Goal: Information Seeking & Learning: Learn about a topic

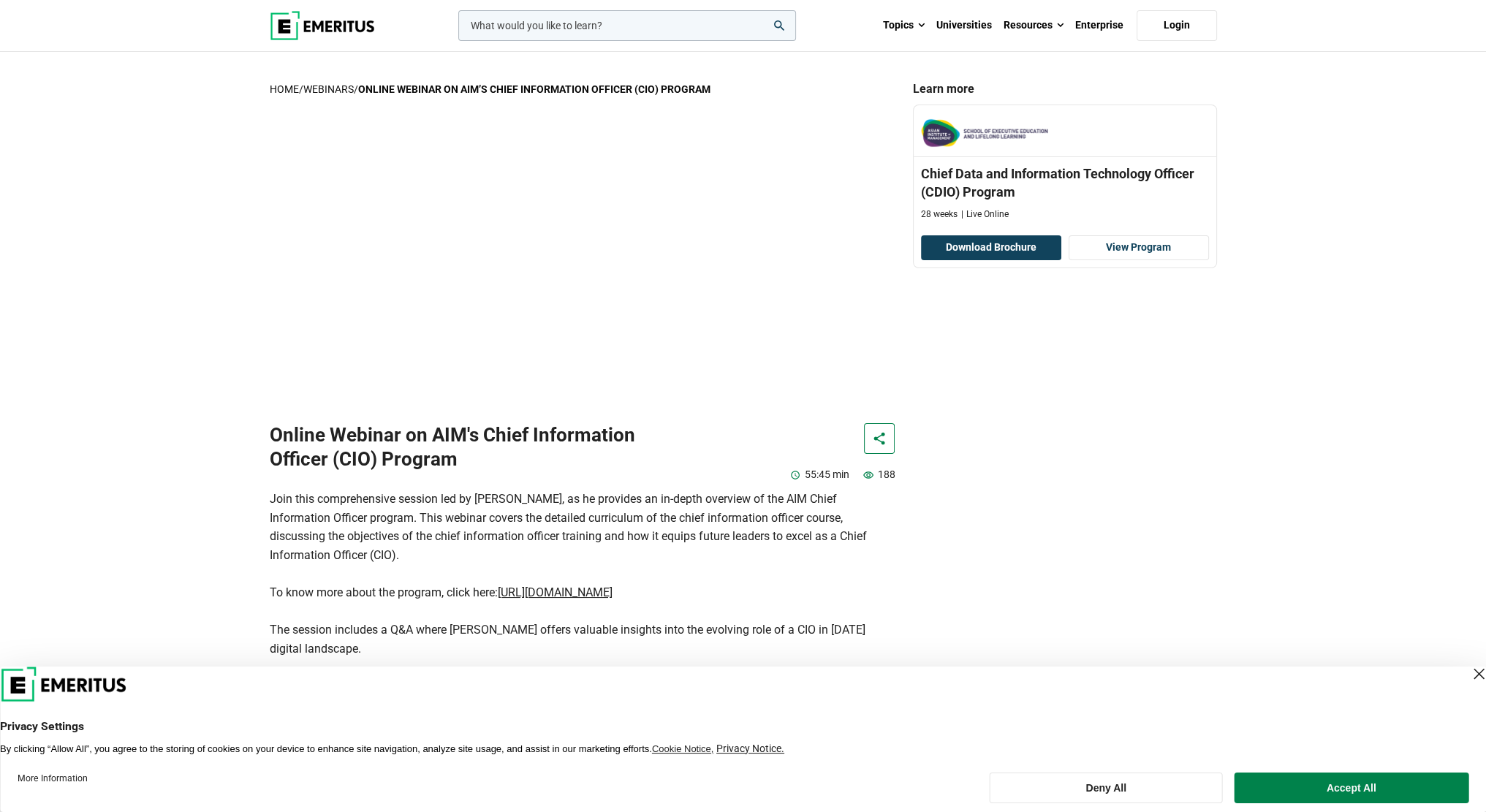
scroll to position [511, 0]
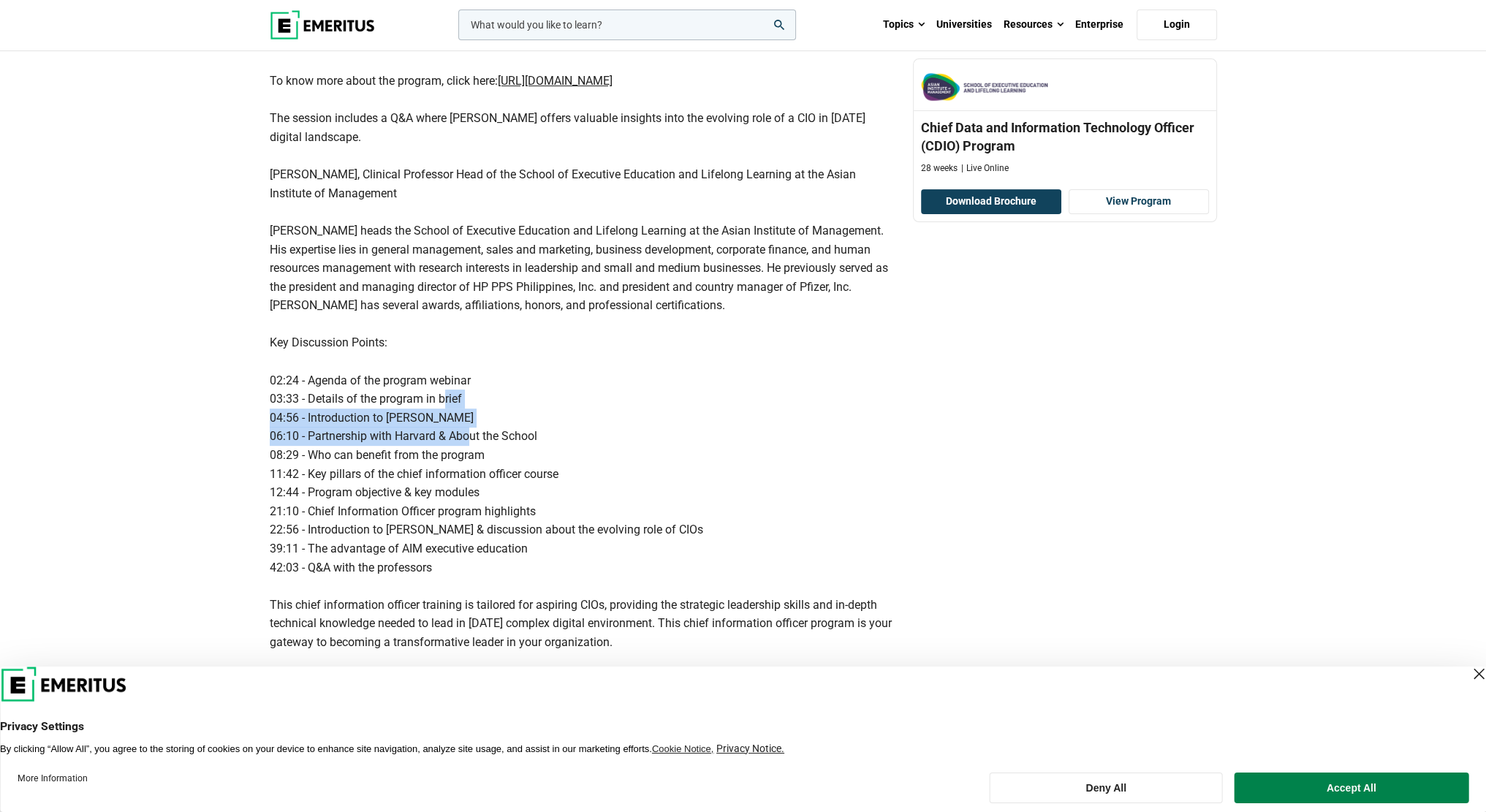
drag, startPoint x: 462, startPoint y: 424, endPoint x: 477, endPoint y: 447, distance: 27.5
click at [471, 437] on div "Join this comprehensive session led by [PERSON_NAME], as he provides an in-dept…" at bounding box center [582, 371] width 626 height 786
click at [480, 449] on div "Join this comprehensive session led by [PERSON_NAME], as he provides an in-dept…" at bounding box center [582, 371] width 626 height 786
click at [642, 488] on div "Join this comprehensive session led by [PERSON_NAME], as he provides an in-dept…" at bounding box center [582, 371] width 626 height 786
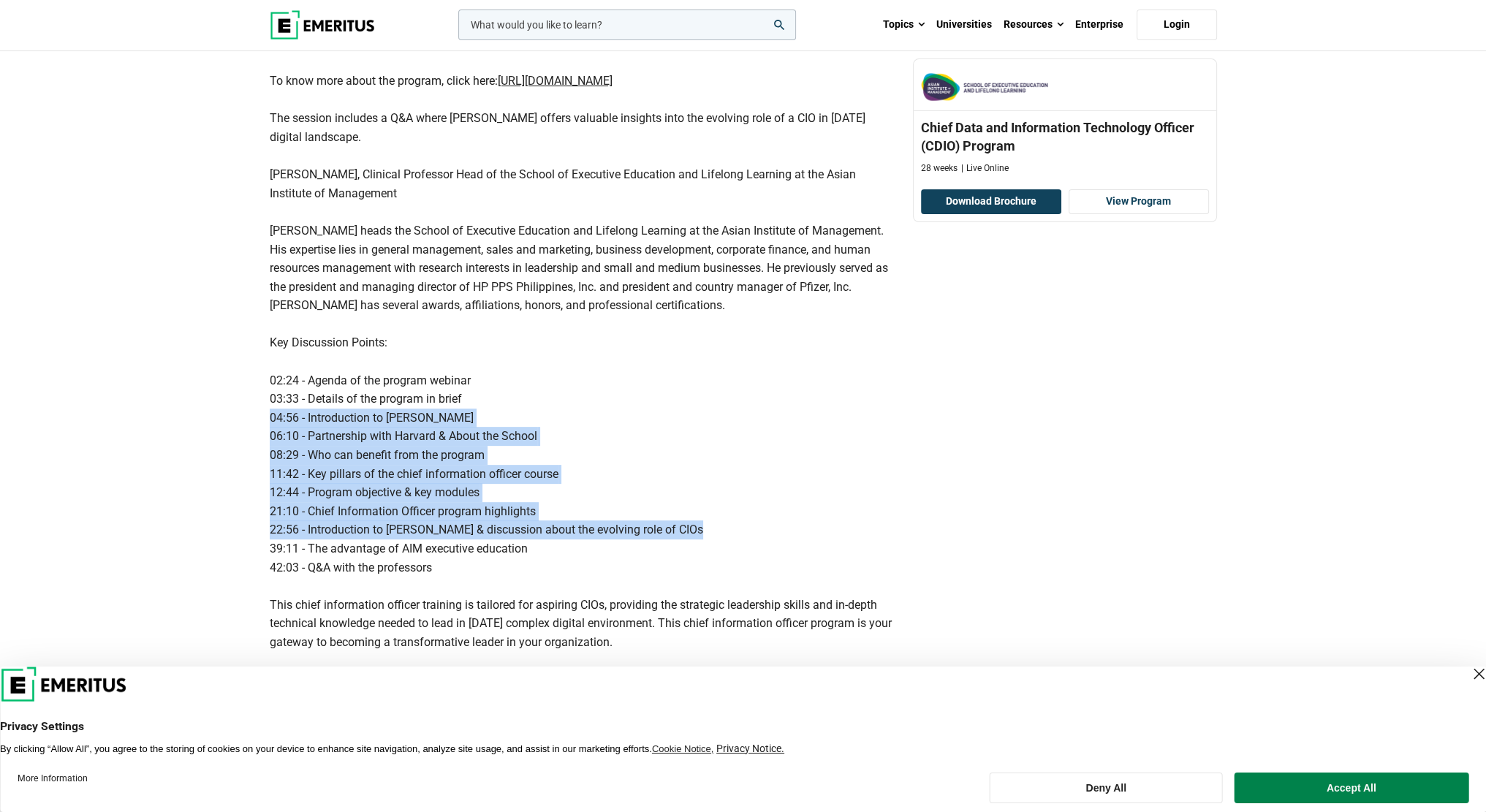
drag, startPoint x: 664, startPoint y: 423, endPoint x: 739, endPoint y: 526, distance: 127.4
click at [739, 526] on div "Join this comprehensive session led by Prof. Alberto G. Mateo, Jr., as he provi…" at bounding box center [582, 371] width 626 height 786
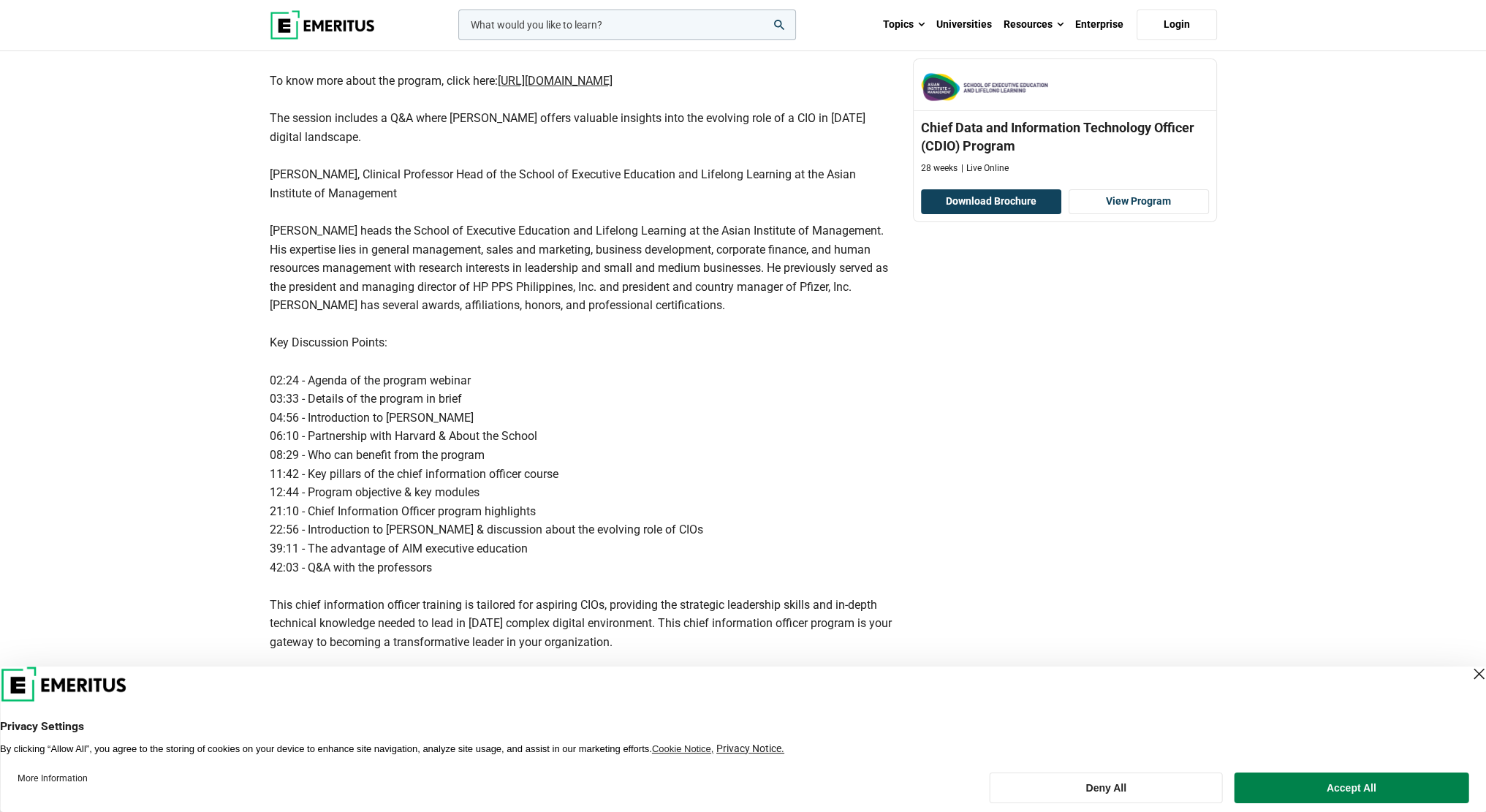
drag, startPoint x: 732, startPoint y: 432, endPoint x: 757, endPoint y: 511, distance: 82.9
click at [757, 511] on div "Join this comprehensive session led by Prof. Alberto G. Mateo, Jr., as he provi…" at bounding box center [582, 371] width 626 height 786
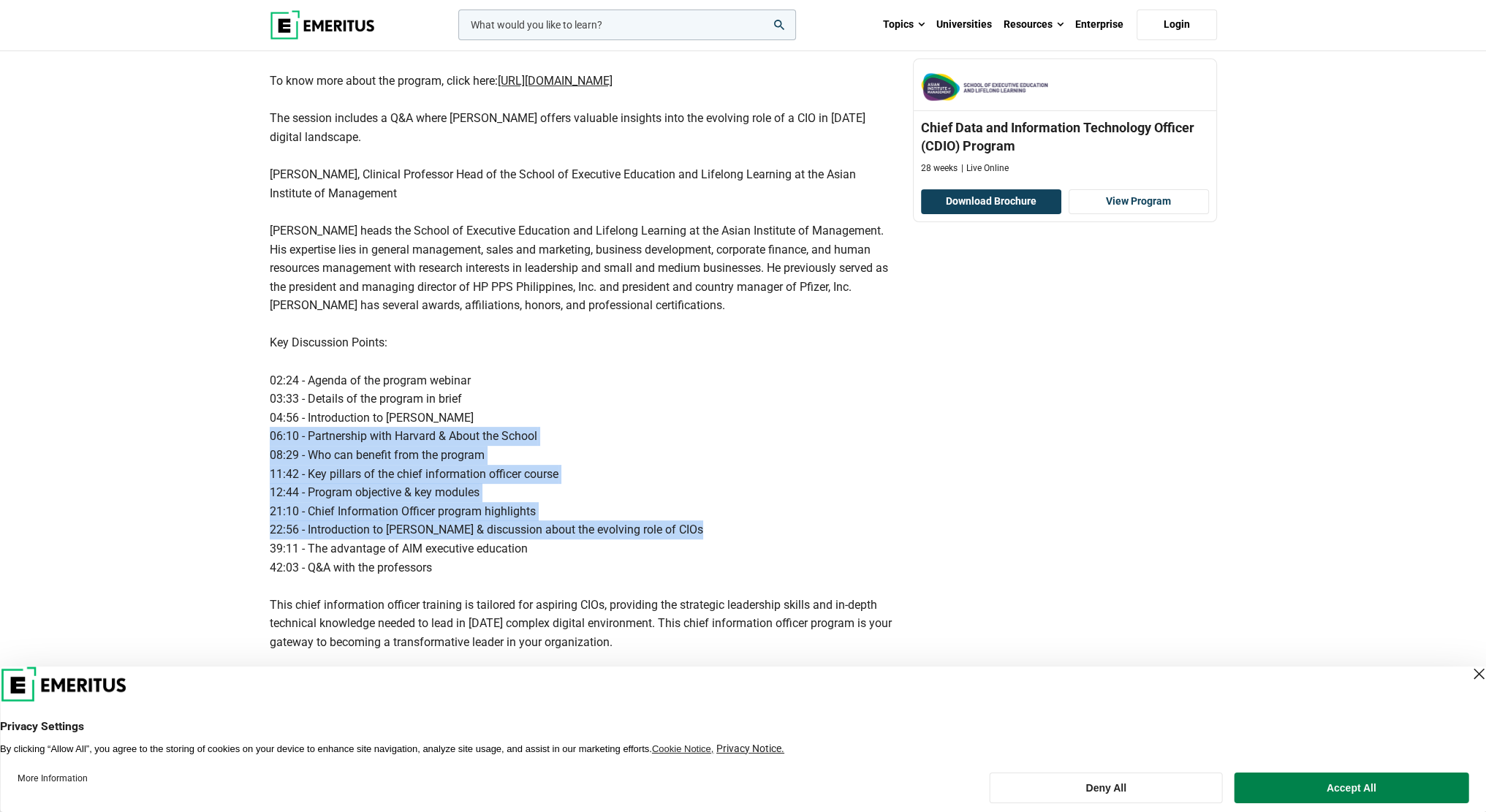
drag, startPoint x: 743, startPoint y: 439, endPoint x: 793, endPoint y: 528, distance: 102.1
click at [793, 528] on div "Join this comprehensive session led by Prof. Alberto G. Mateo, Jr., as he provi…" at bounding box center [582, 371] width 626 height 786
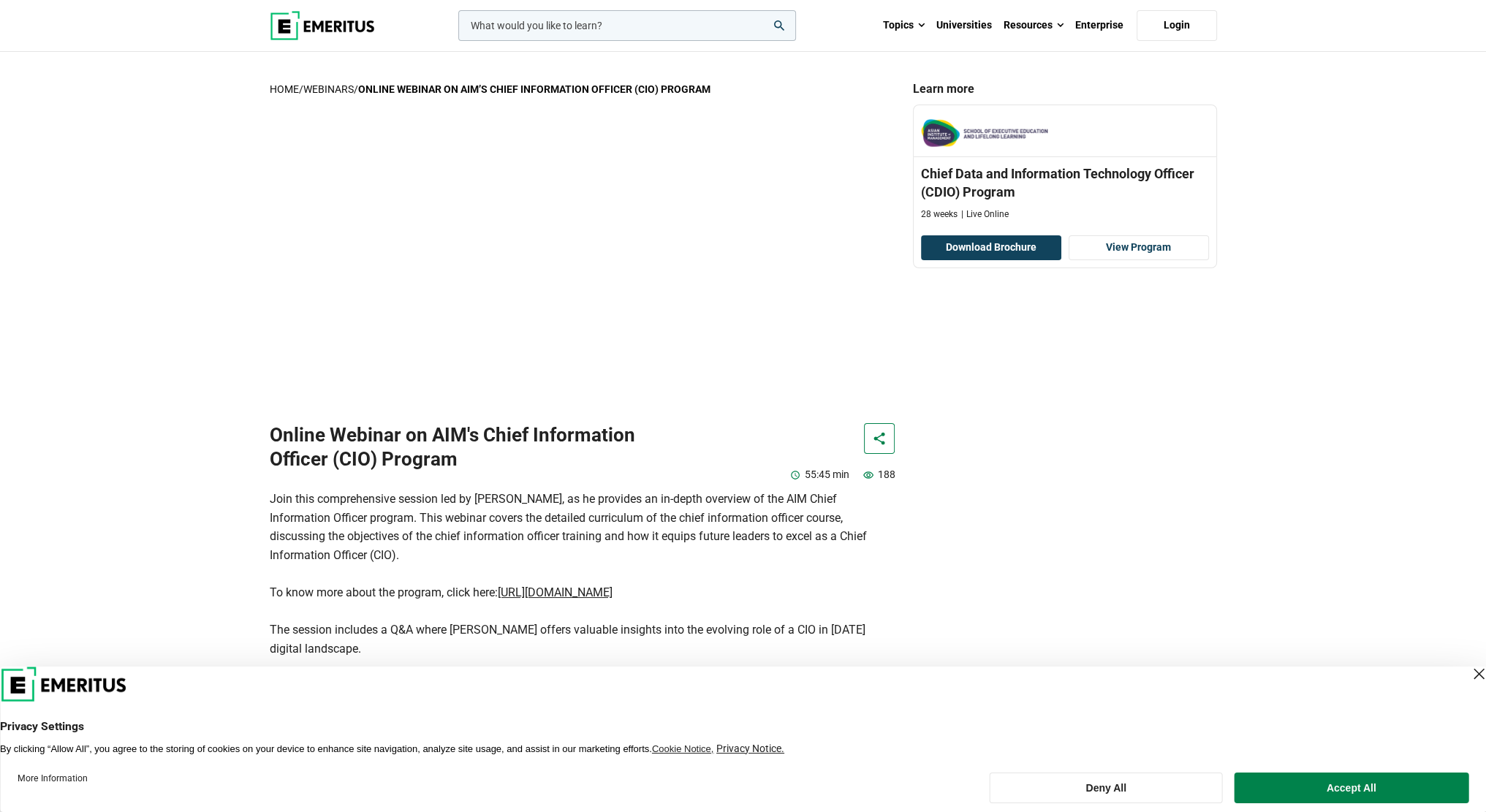
scroll to position [439, 0]
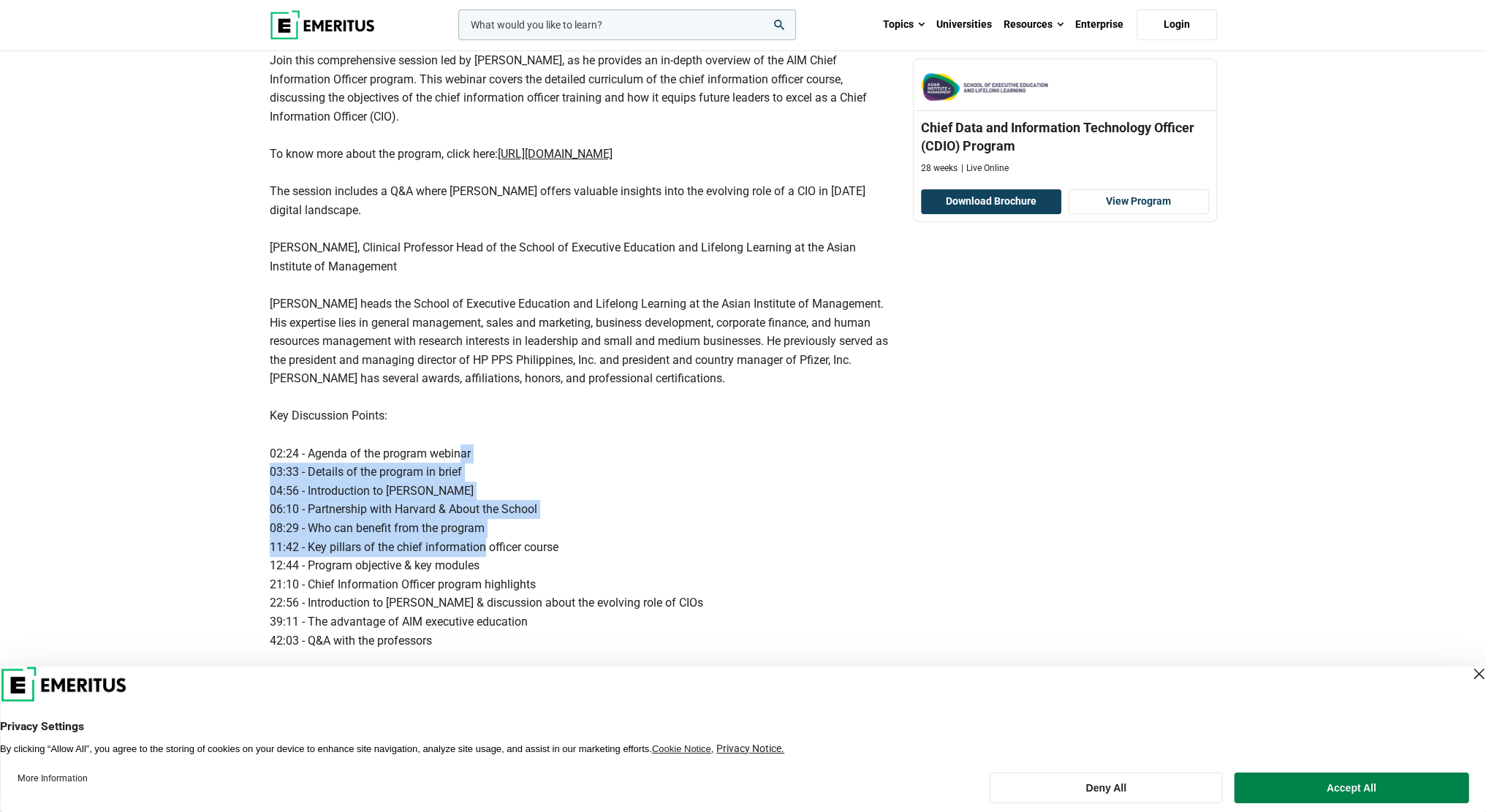
drag, startPoint x: 459, startPoint y: 464, endPoint x: 482, endPoint y: 544, distance: 83.2
click at [482, 544] on div "Join this comprehensive session led by Prof. Alberto G. Mateo, Jr., as he provi…" at bounding box center [582, 444] width 626 height 786
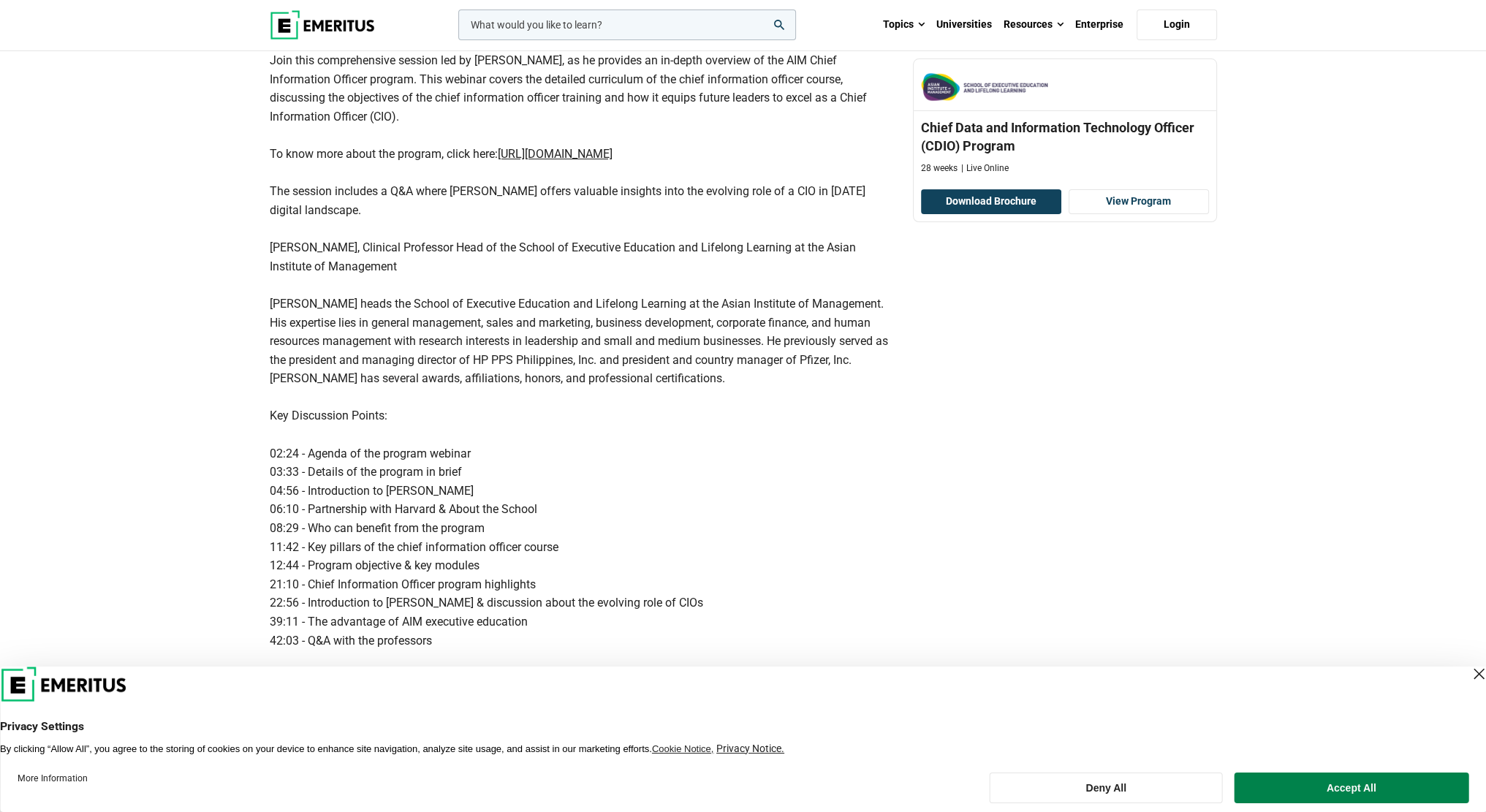
scroll to position [511, 0]
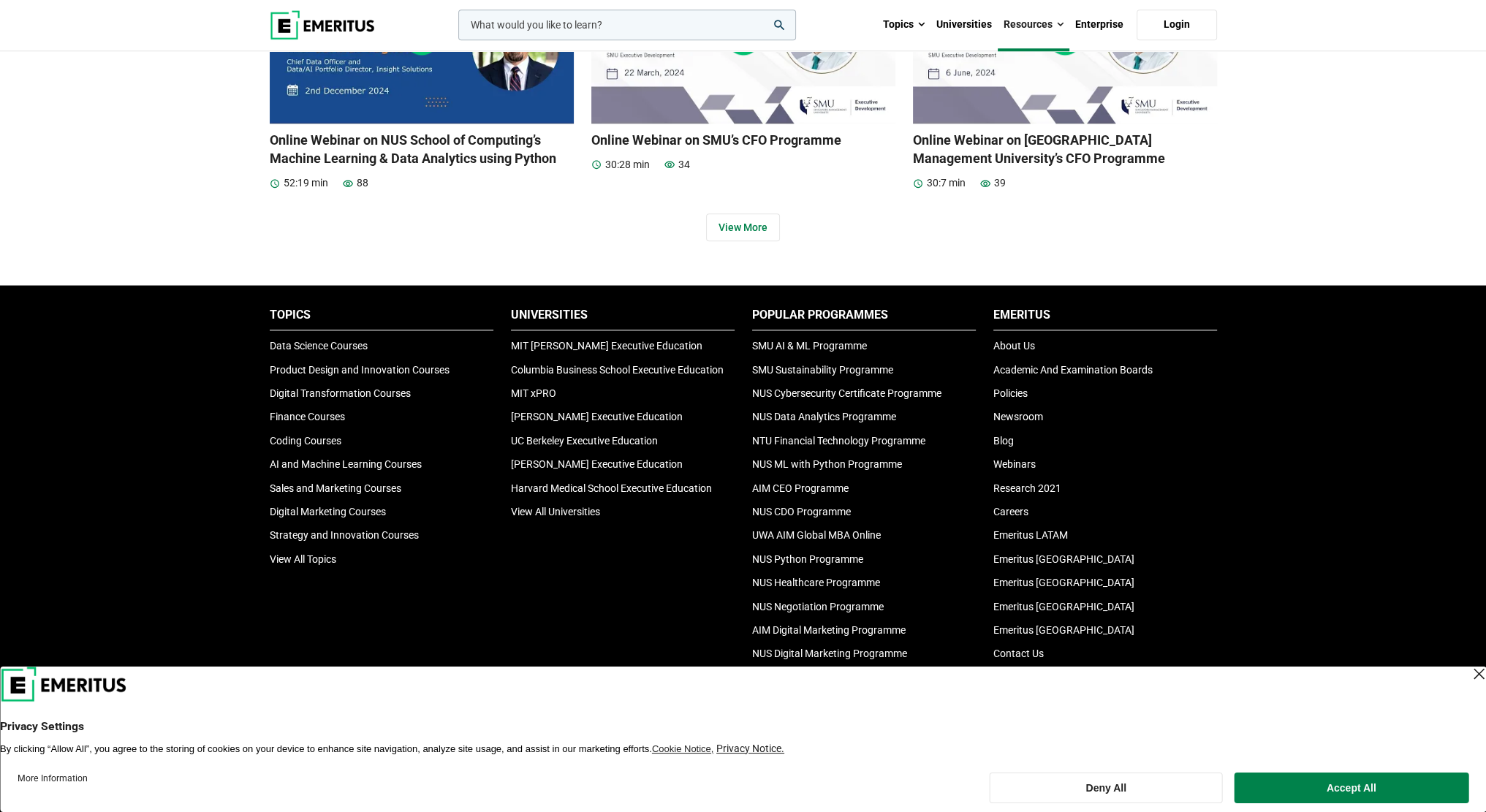
scroll to position [1876, 0]
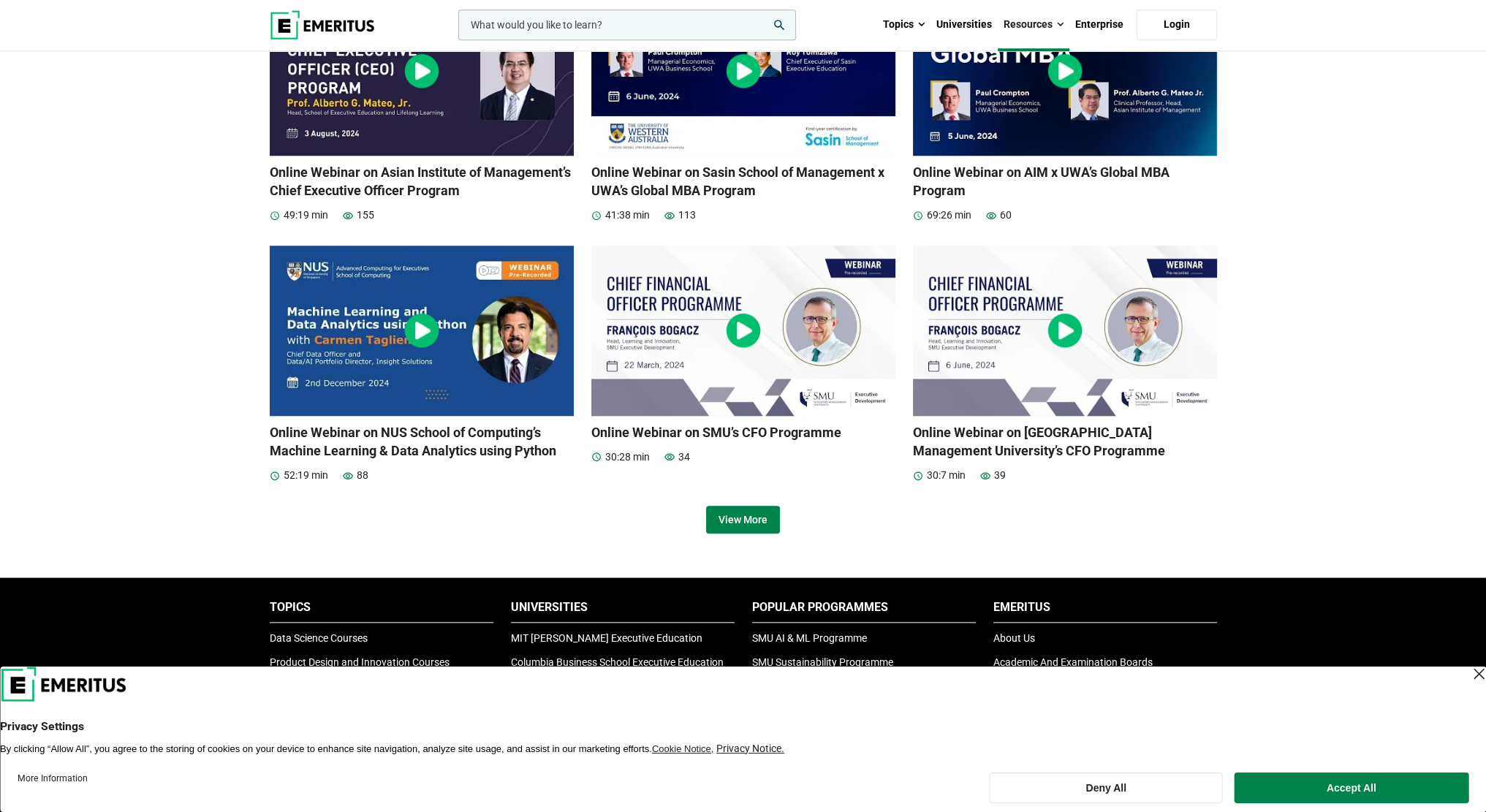
click at [719, 527] on link "View More" at bounding box center [743, 519] width 73 height 27
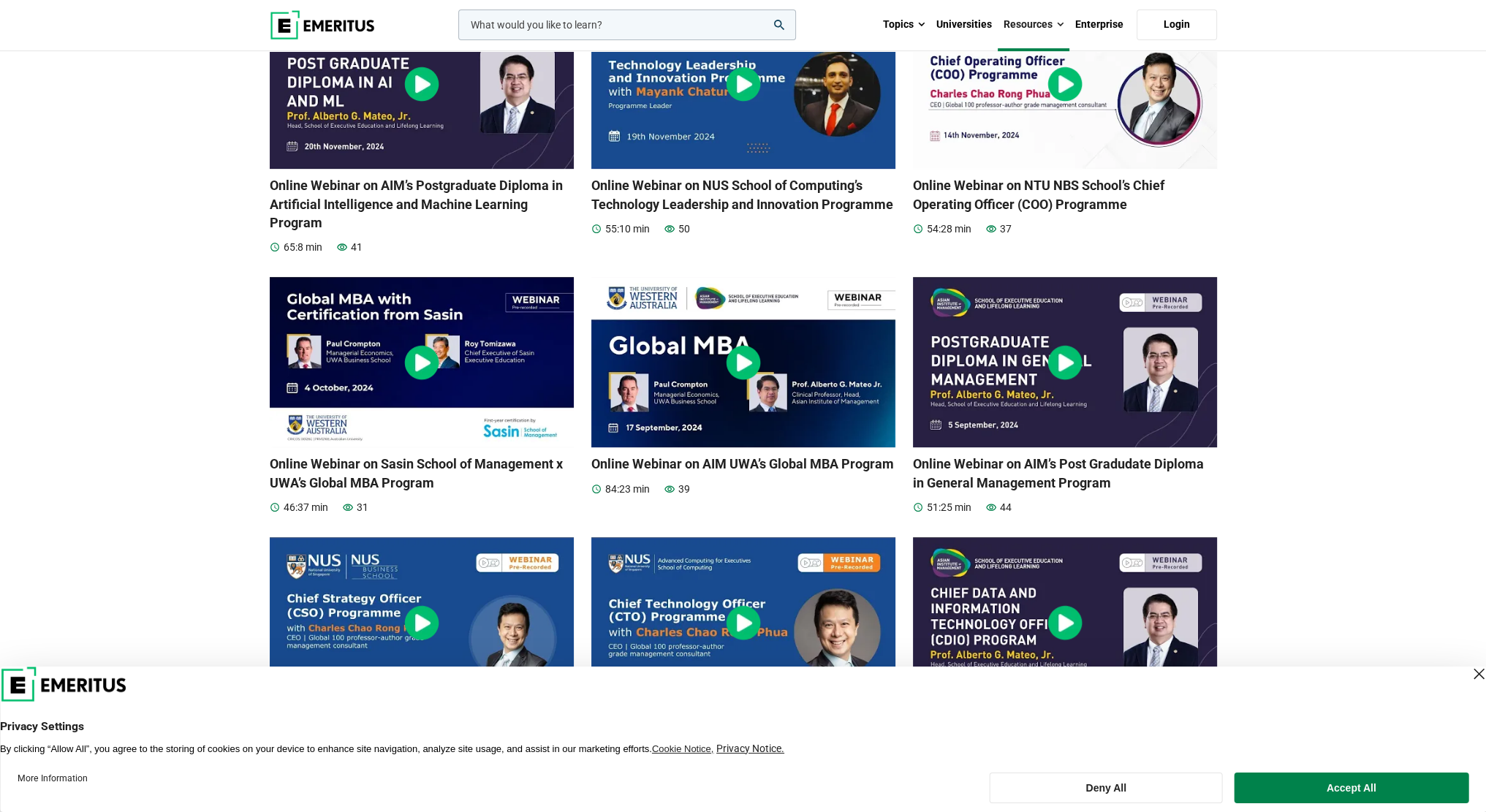
scroll to position [0, 0]
